Goal: Transaction & Acquisition: Book appointment/travel/reservation

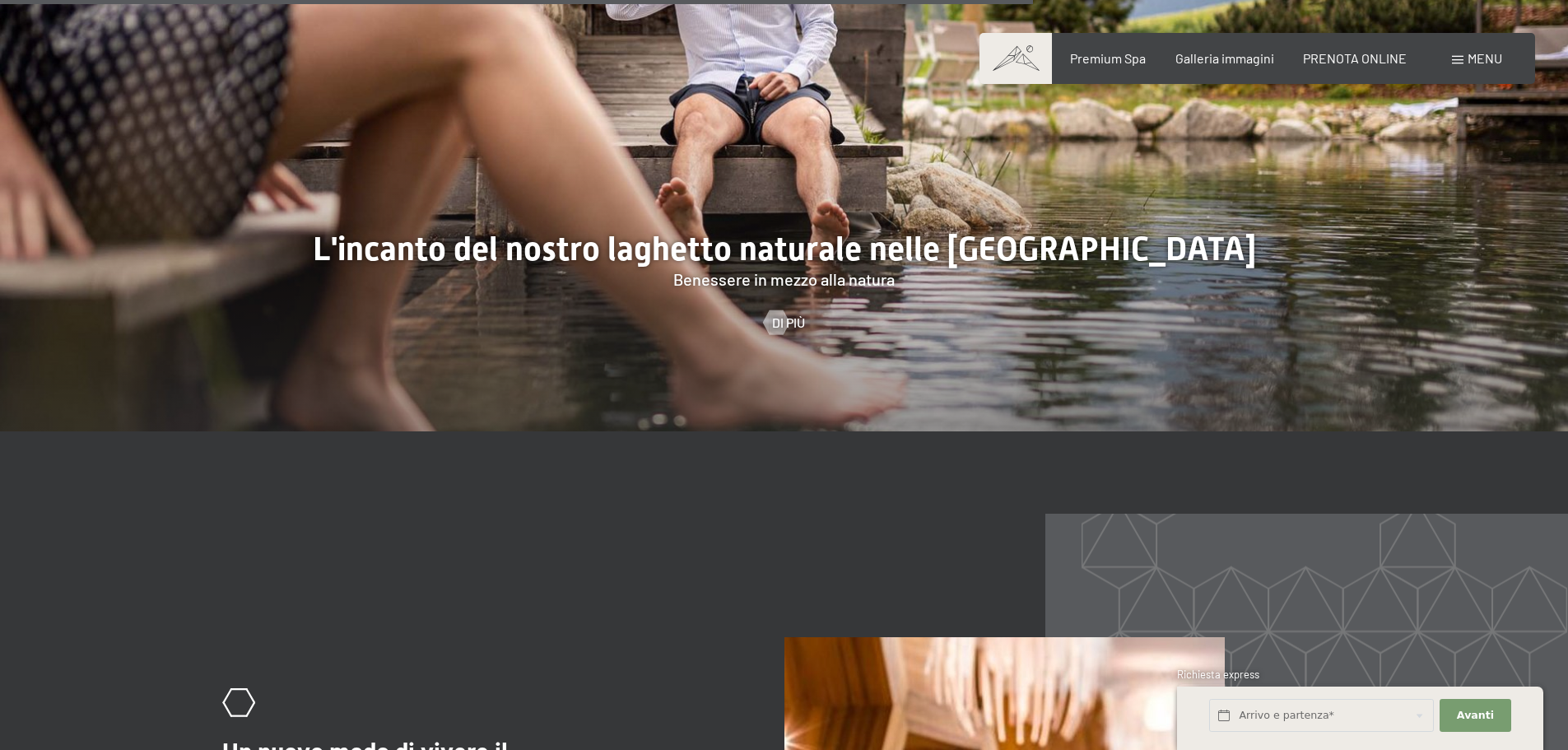
scroll to position [6500, 0]
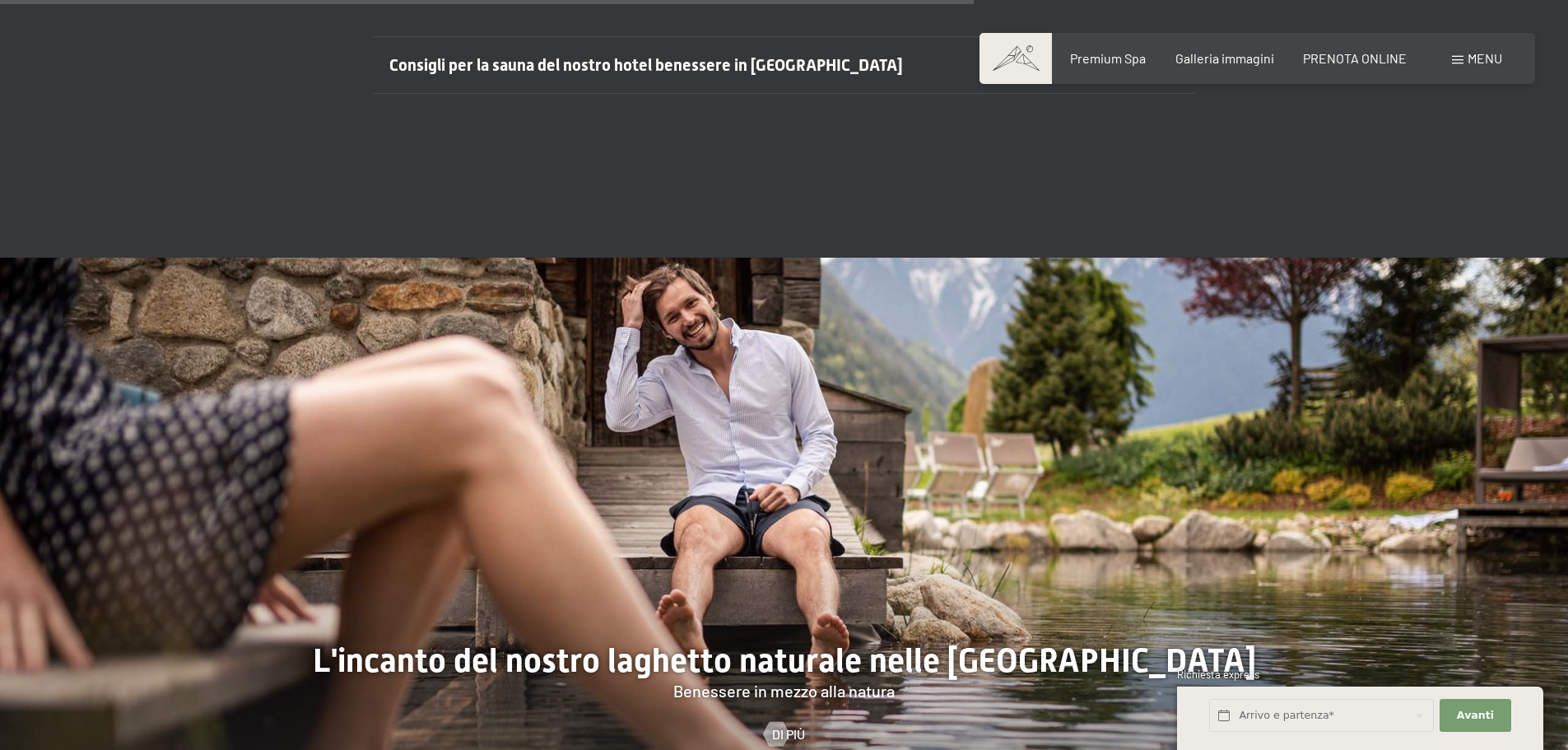
click at [1481, 55] on span "Menu" at bounding box center [1485, 57] width 35 height 15
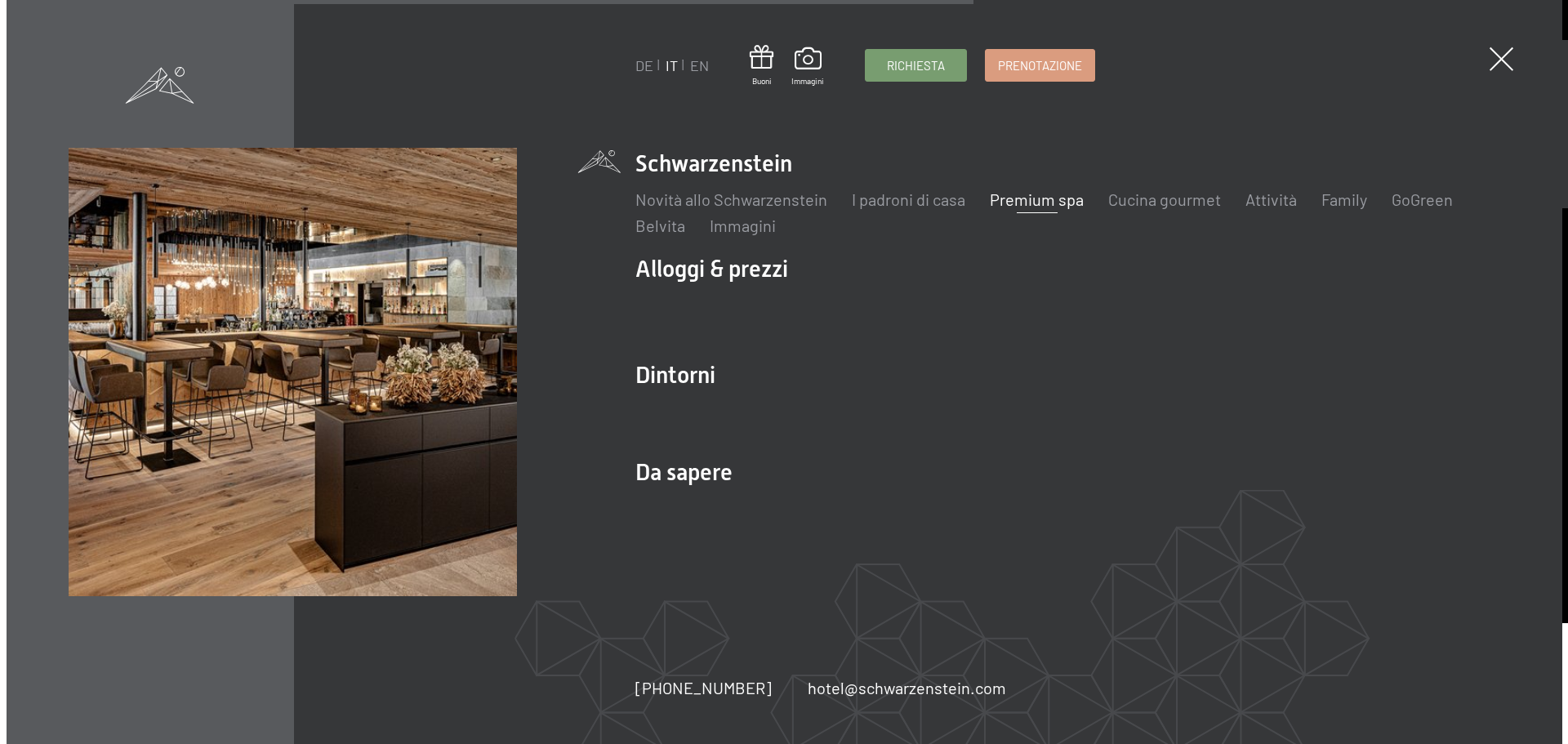
scroll to position [6470, 0]
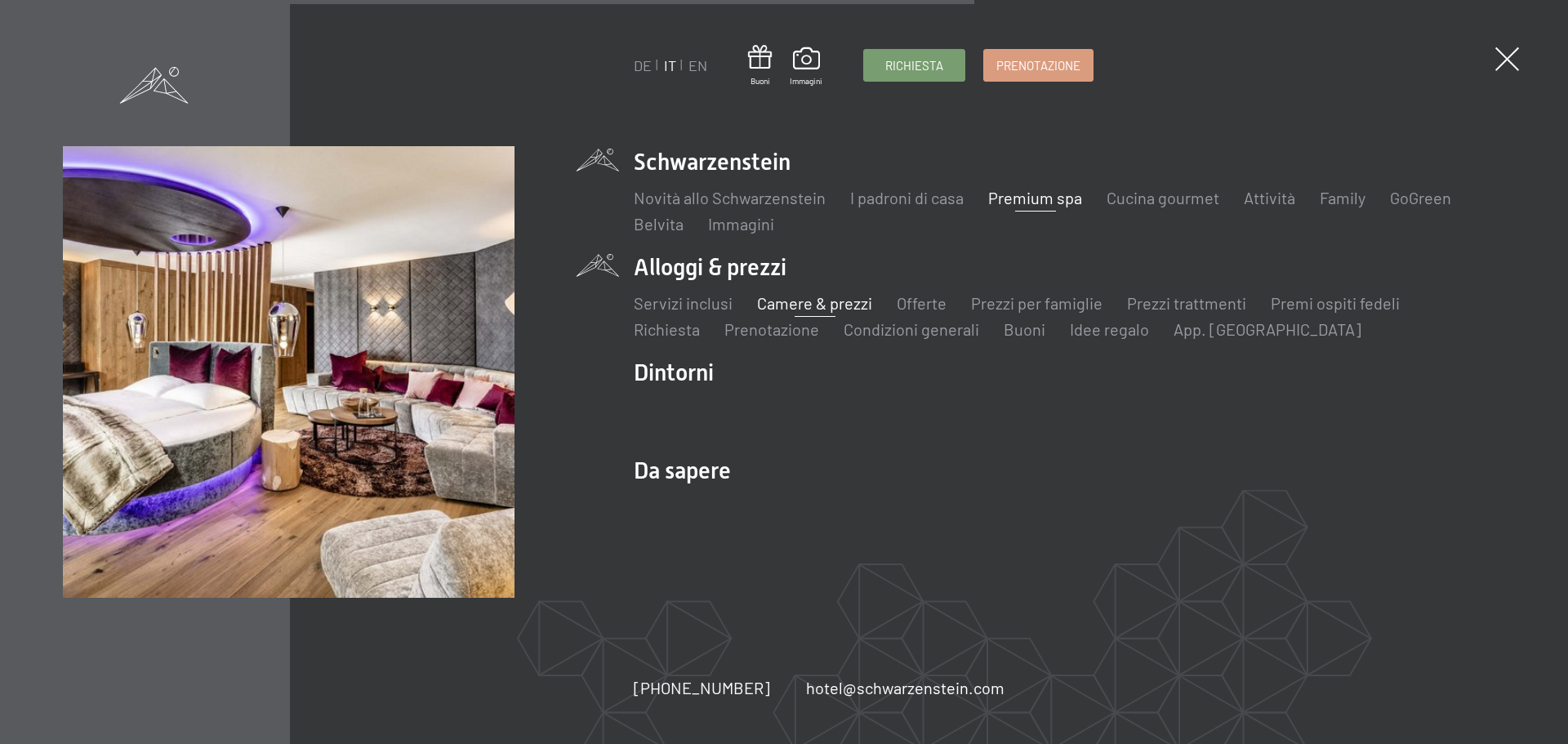
click at [788, 298] on link "Camere & prezzi" at bounding box center [814, 303] width 115 height 20
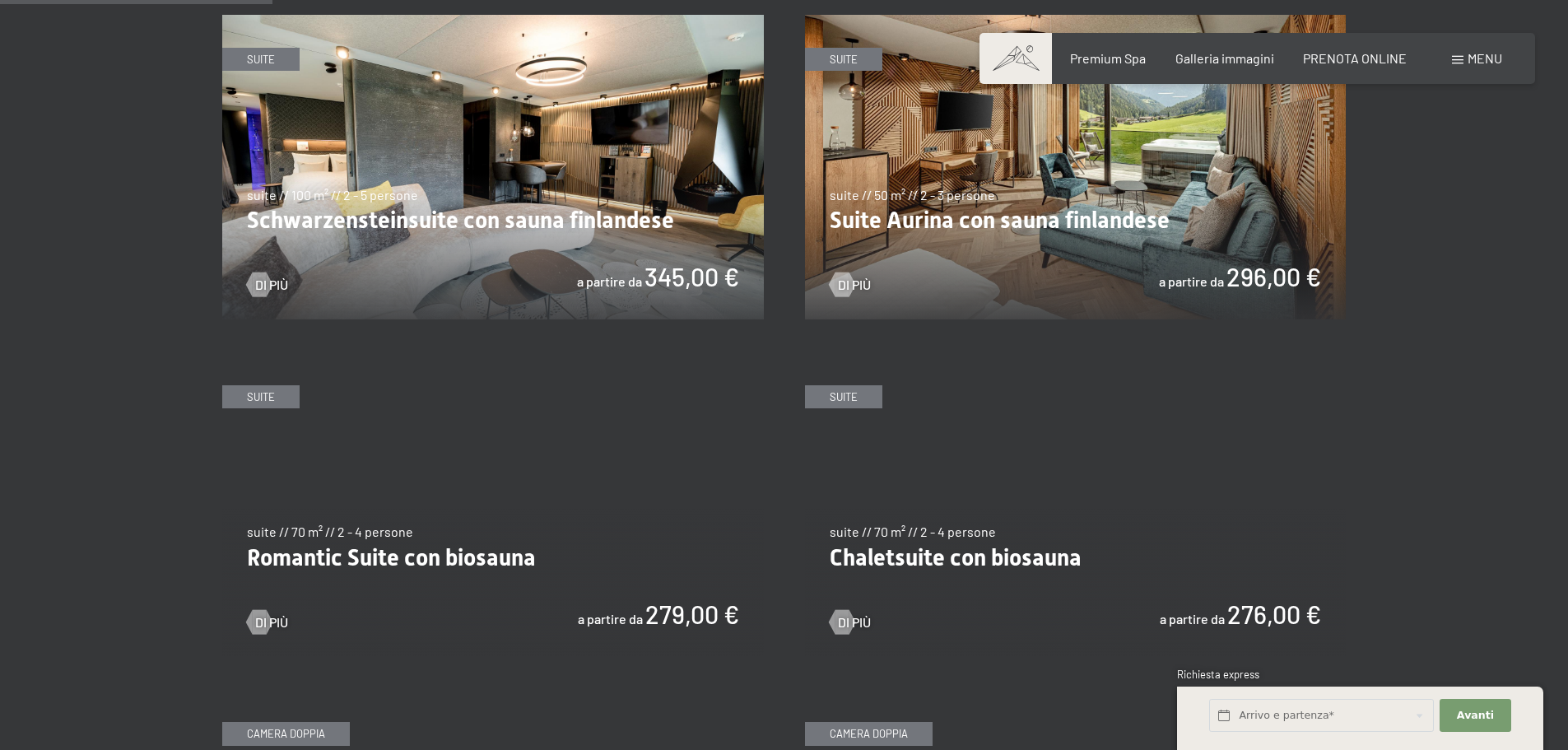
scroll to position [905, 0]
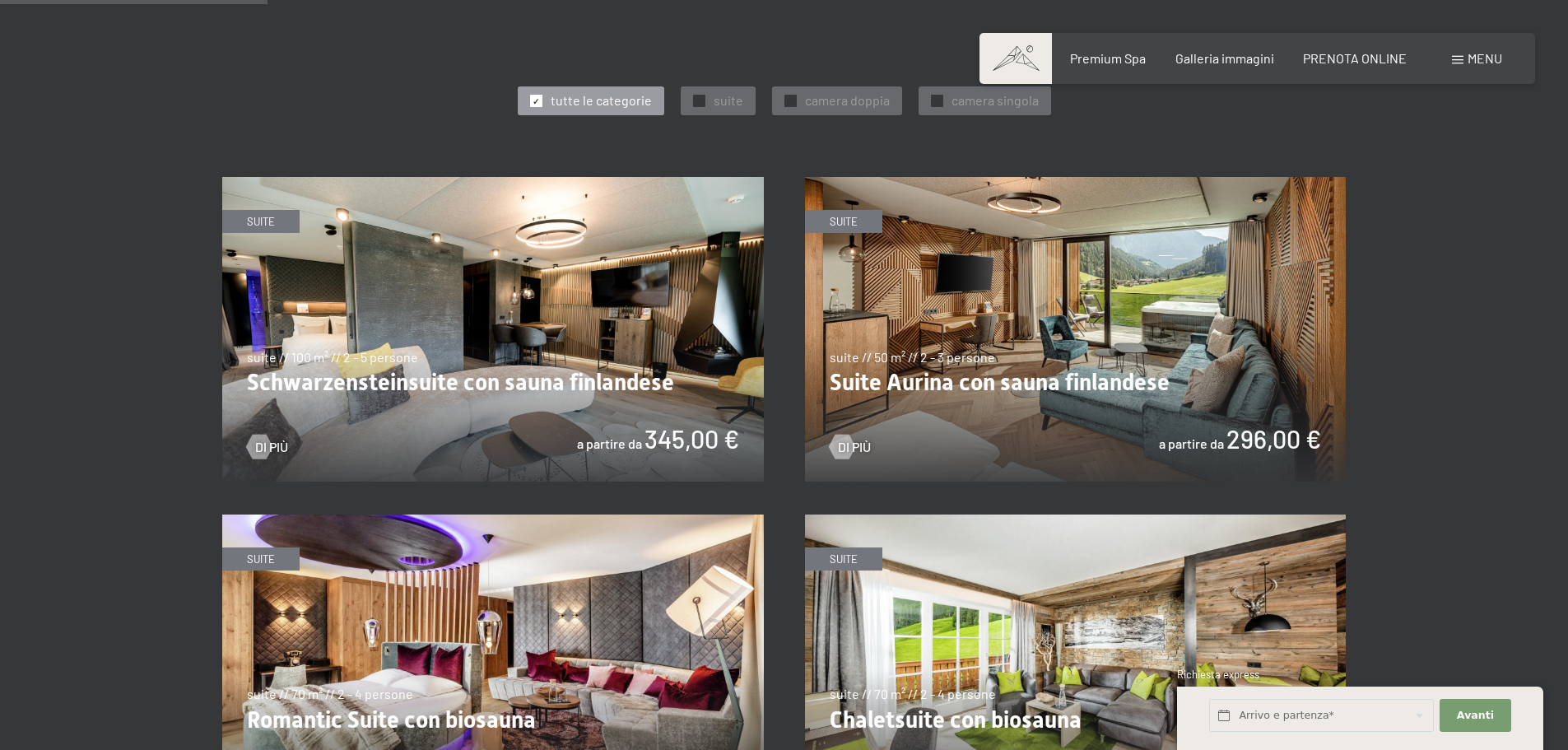
click at [1042, 378] on img at bounding box center [1076, 329] width 542 height 304
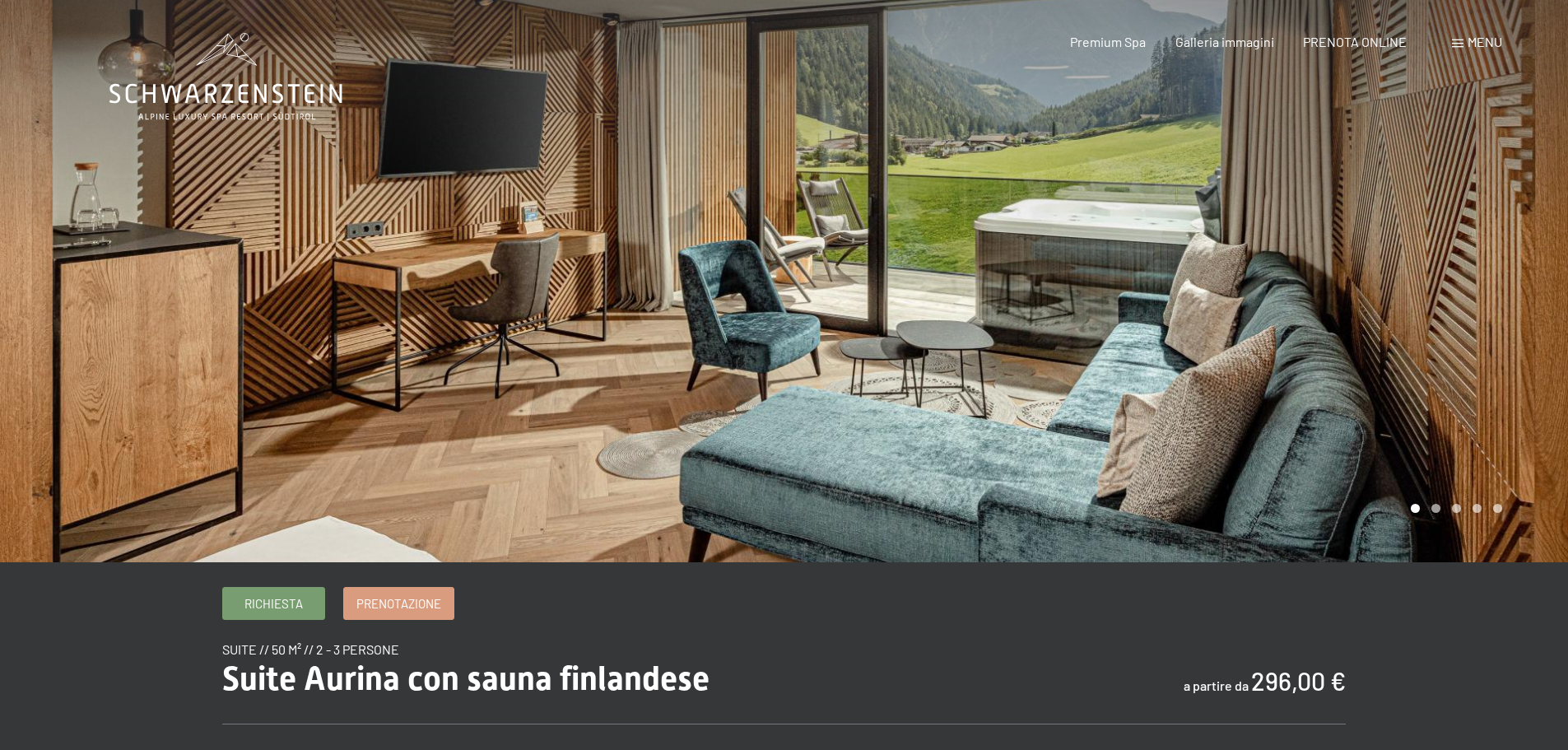
click at [1414, 396] on div at bounding box center [1177, 281] width 785 height 562
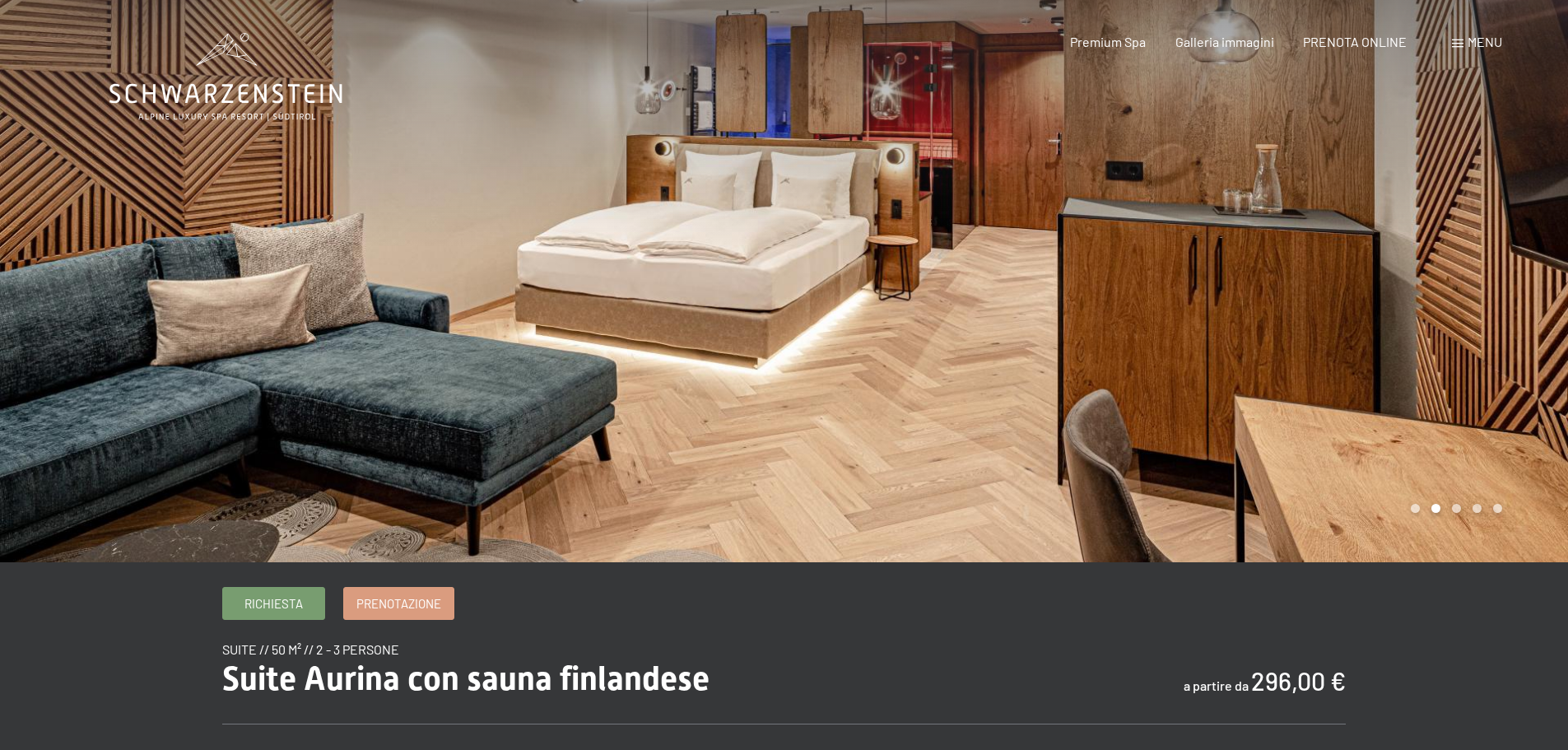
click at [1395, 363] on div at bounding box center [1177, 281] width 785 height 562
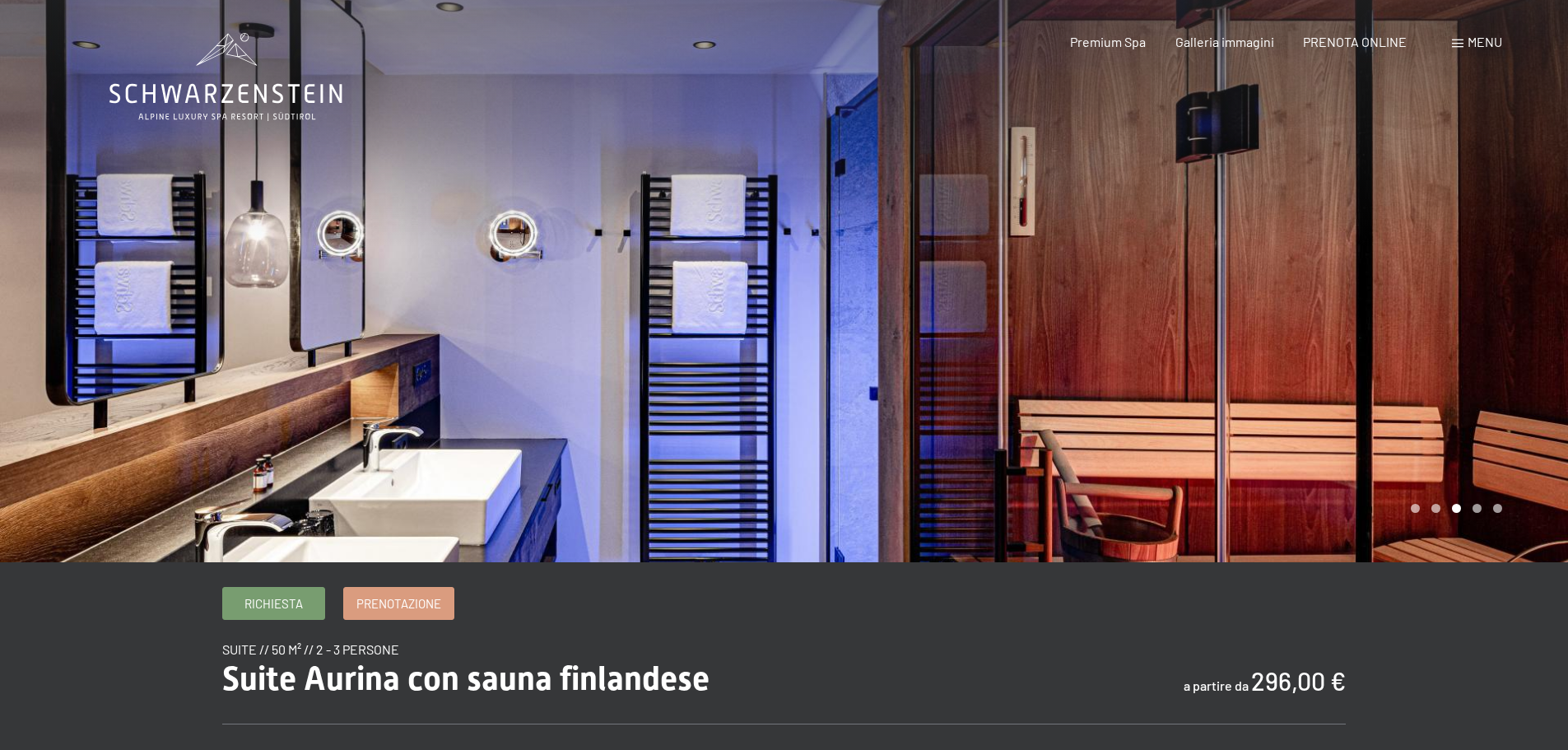
click at [1395, 363] on div at bounding box center [1177, 281] width 785 height 562
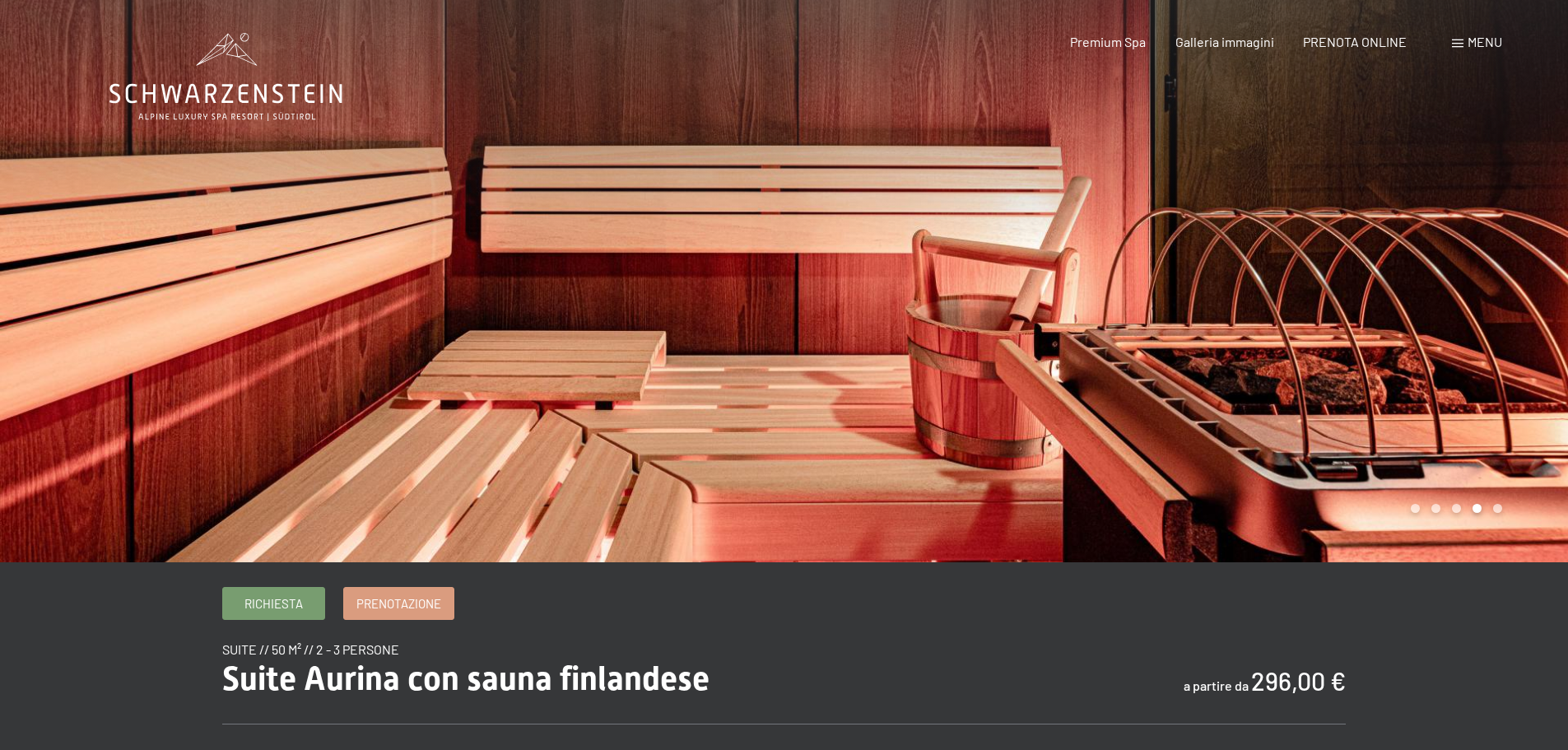
click at [1395, 363] on div at bounding box center [1177, 281] width 785 height 562
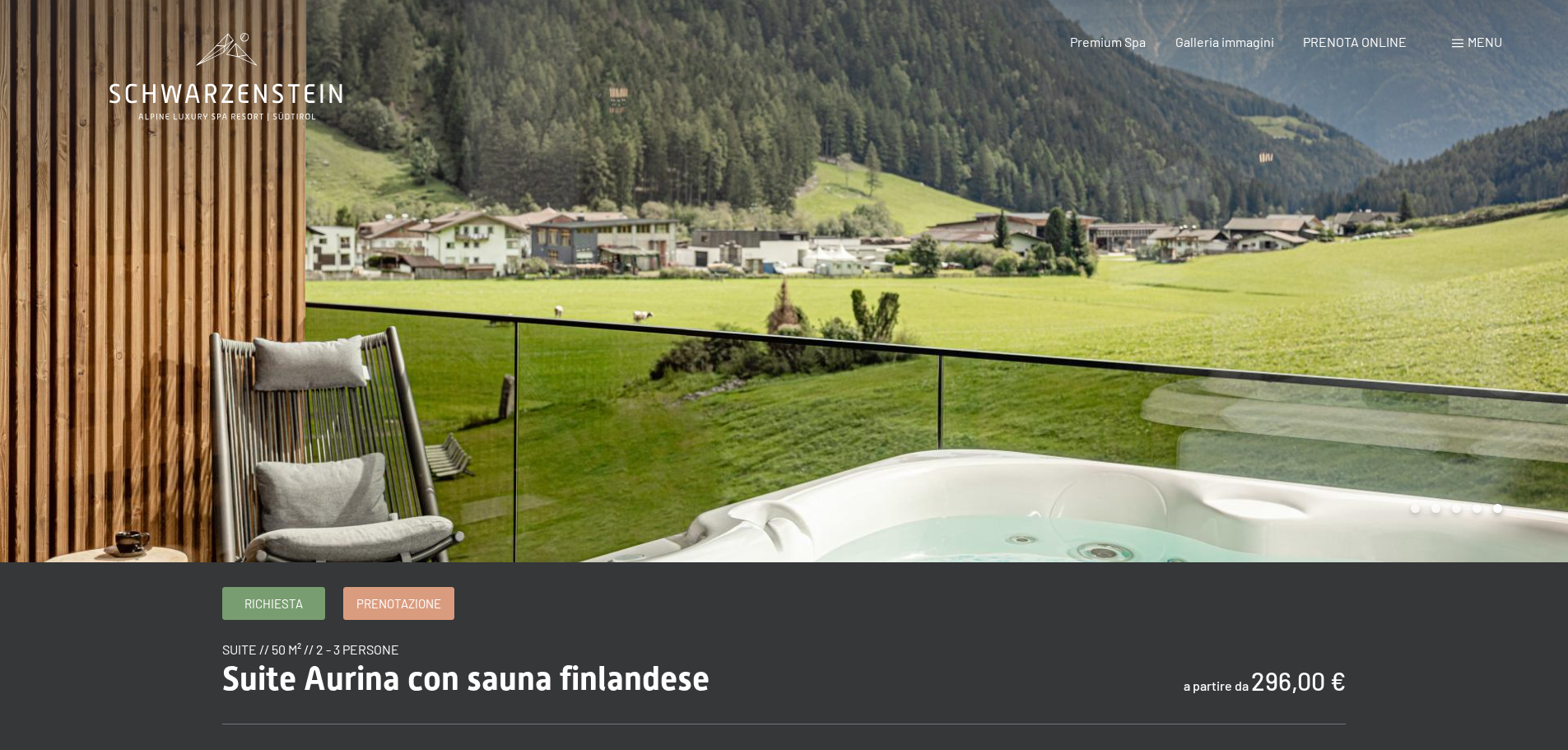
click at [1395, 363] on div at bounding box center [1177, 281] width 785 height 562
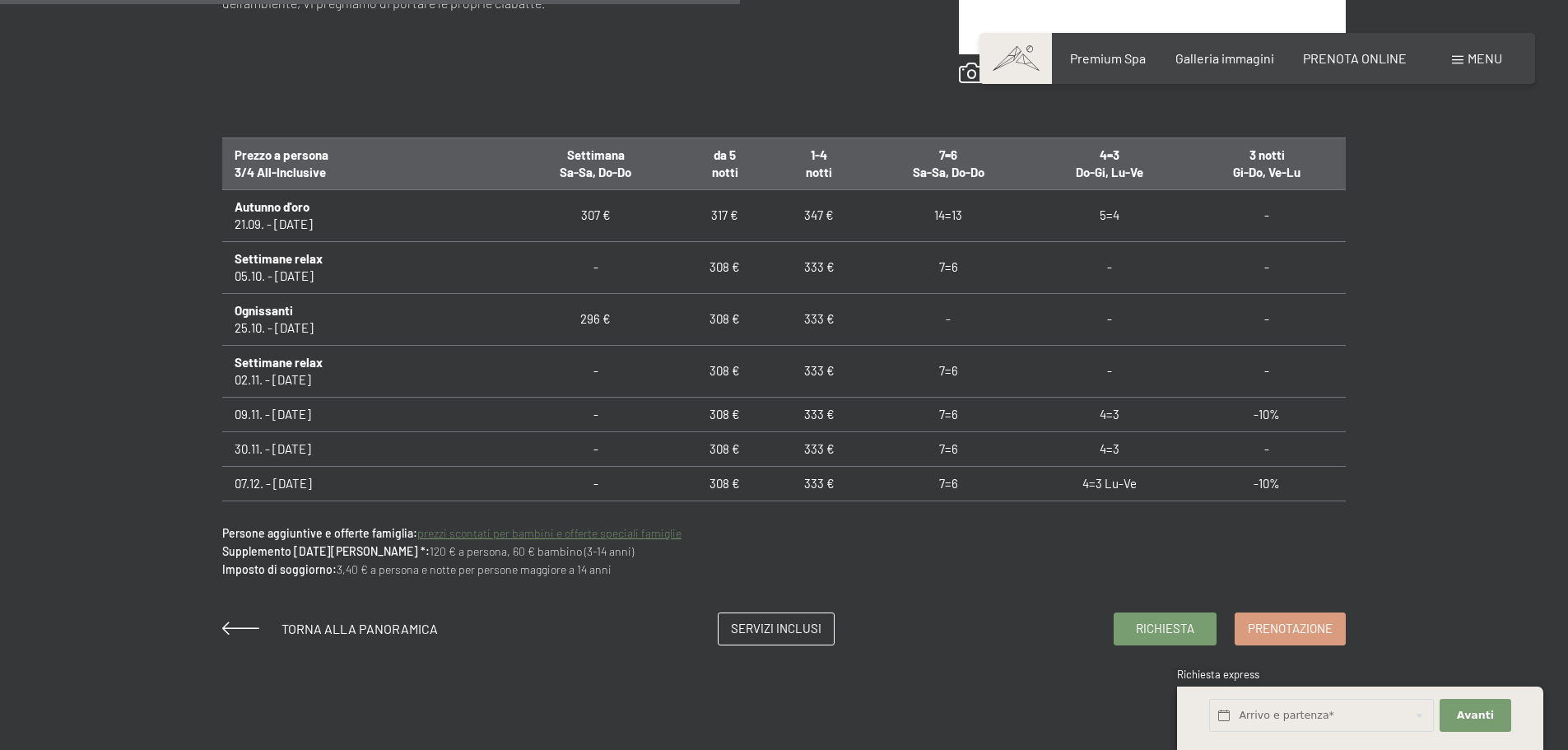
scroll to position [988, 0]
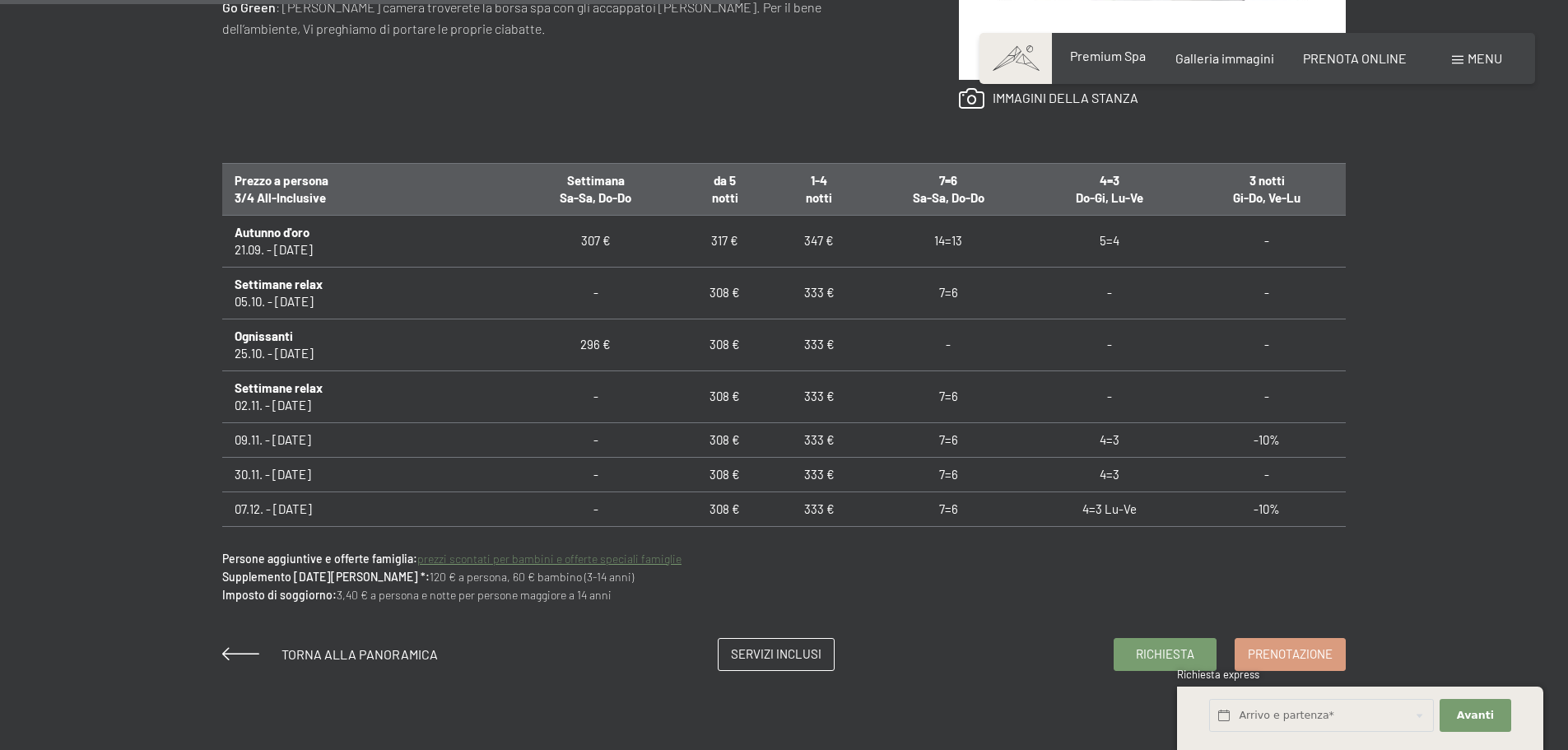
click at [1114, 59] on span "Premium Spa" at bounding box center [1108, 55] width 76 height 15
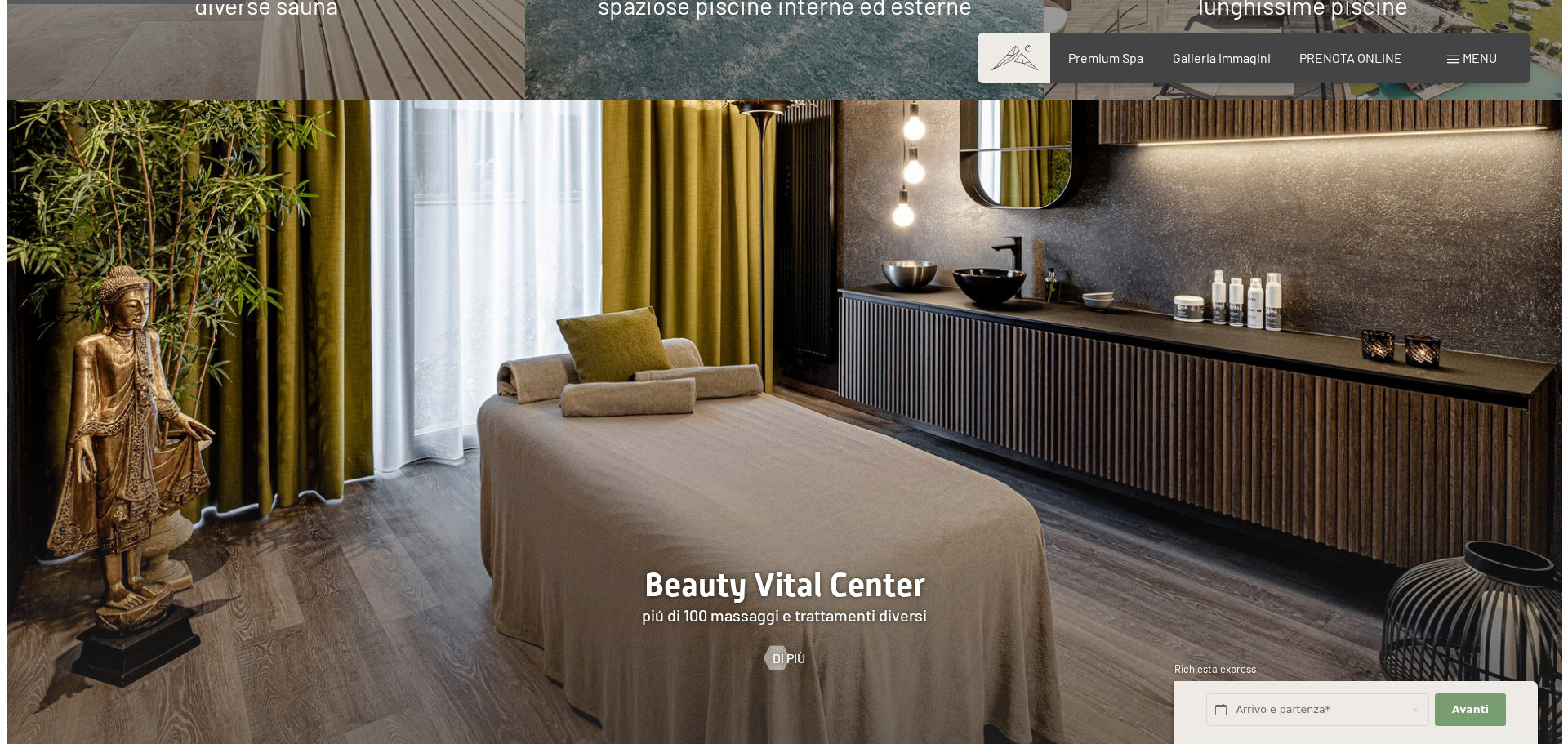
scroll to position [1551, 0]
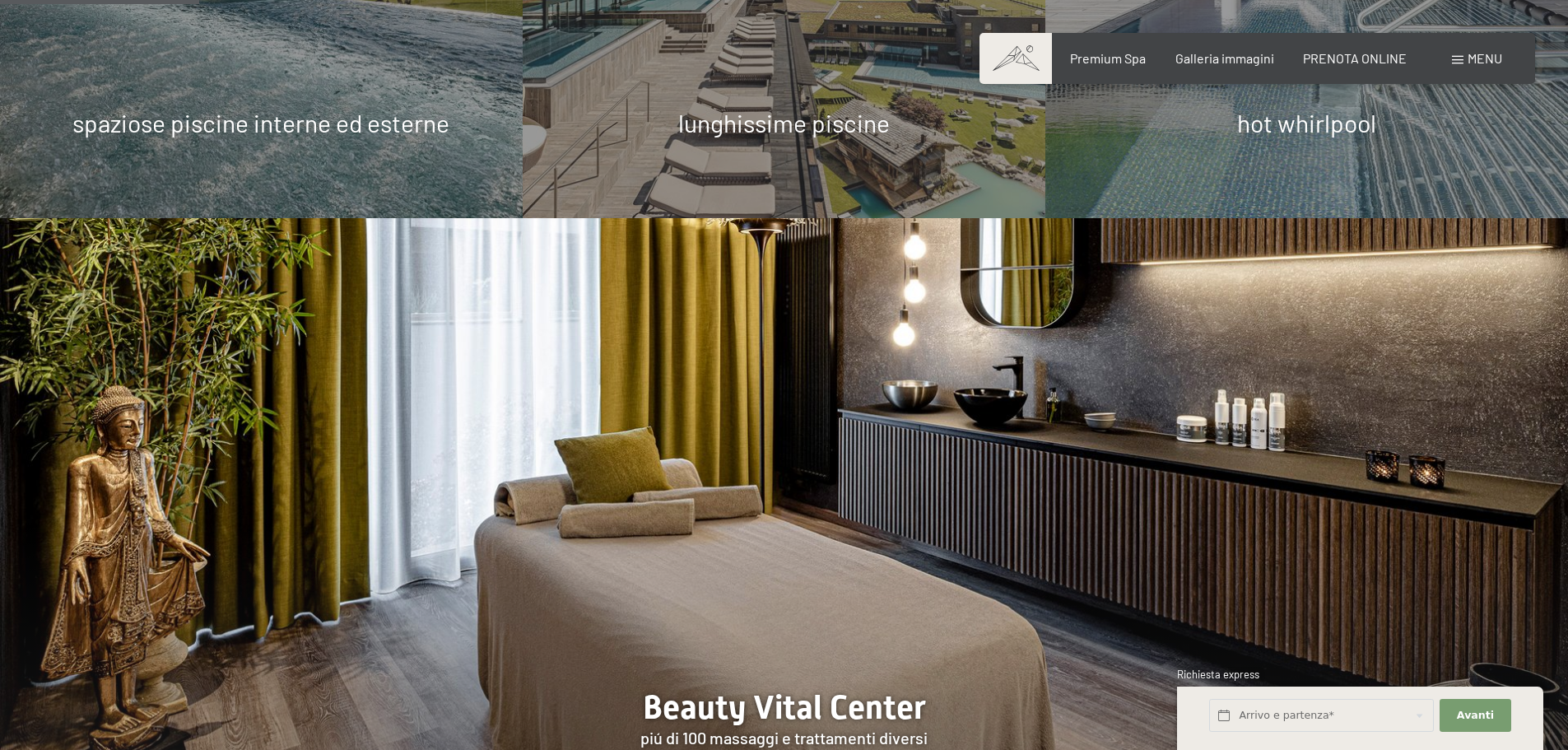
click at [1489, 53] on span "Menu" at bounding box center [1485, 57] width 35 height 15
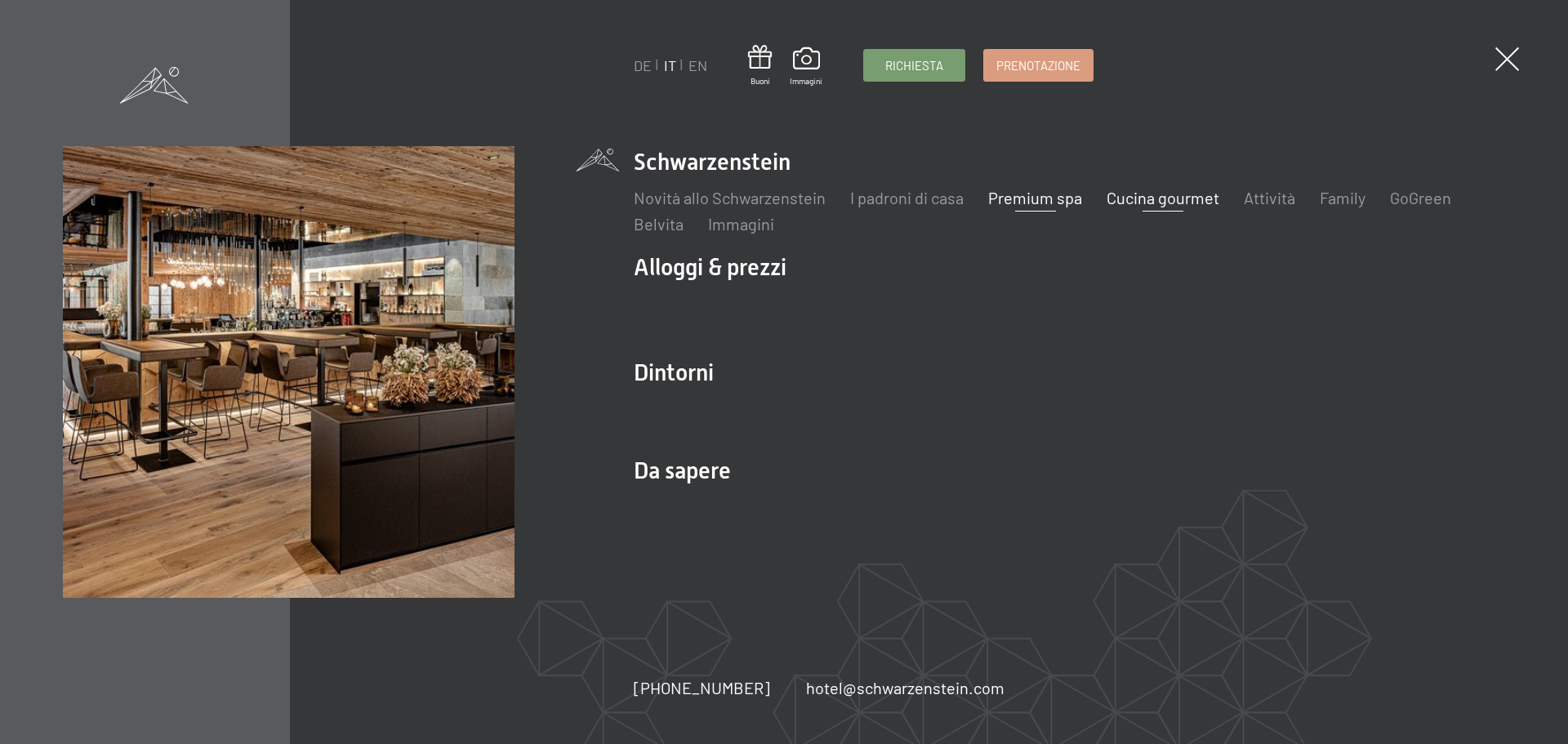
click at [1160, 195] on link "Cucina gourmet" at bounding box center [1162, 198] width 113 height 20
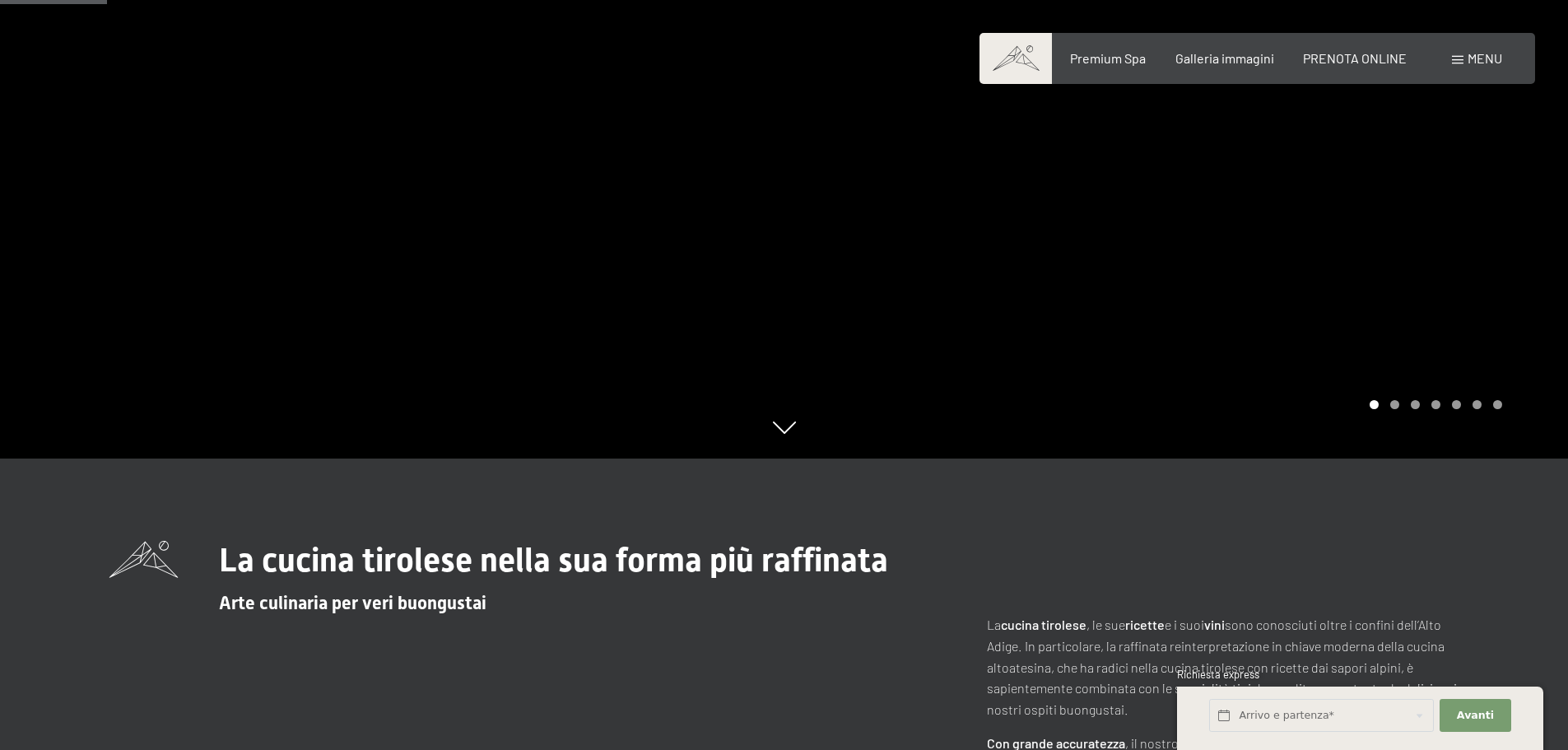
scroll to position [282, 0]
